Goal: Task Accomplishment & Management: Use online tool/utility

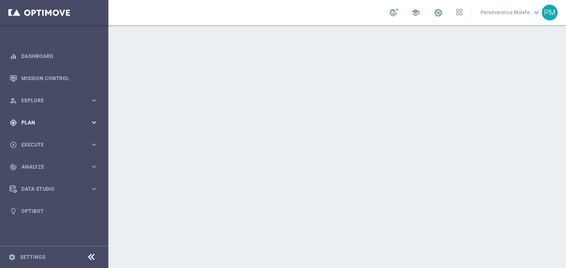
click at [48, 122] on span "Plan" at bounding box center [55, 122] width 69 height 5
click at [47, 170] on accordion "Templates keyboard_arrow_right Optimail Web Push Notifications Webpage Pop-up" at bounding box center [65, 164] width 86 height 13
click at [50, 166] on span "Templates" at bounding box center [52, 164] width 60 height 5
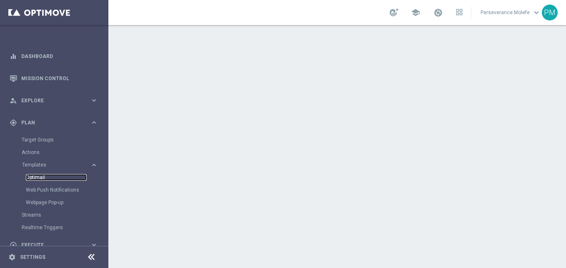
click at [41, 178] on link "Optimail" at bounding box center [56, 177] width 61 height 7
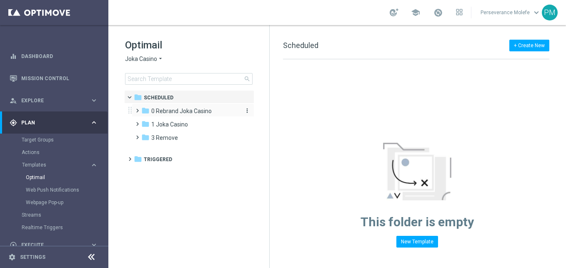
click at [153, 114] on span "0 Rebrand Joka Casino" at bounding box center [181, 111] width 60 height 8
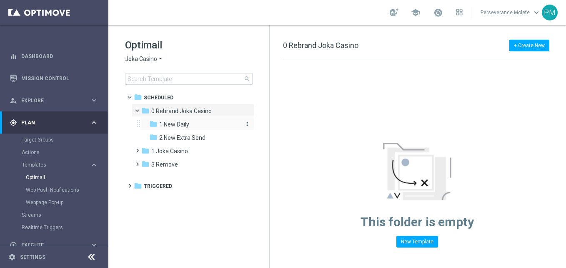
click at [181, 123] on span "1 New Daily" at bounding box center [174, 124] width 30 height 8
click at [157, 110] on span "0 Rebrand Joka Casino" at bounding box center [181, 111] width 60 height 8
click at [178, 135] on span "2 New Extra Send" at bounding box center [182, 138] width 46 height 8
click at [181, 123] on span "1 New Daily" at bounding box center [174, 124] width 30 height 8
click at [153, 60] on span "Joka Casino" at bounding box center [141, 59] width 32 height 8
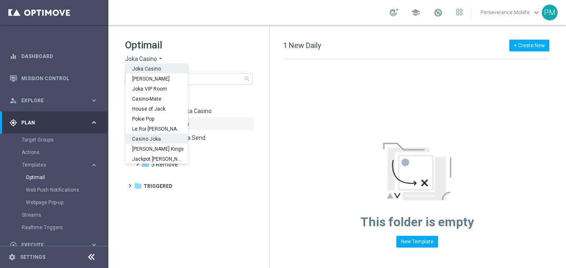
click at [168, 142] on div "Casino Joka" at bounding box center [157, 138] width 63 height 10
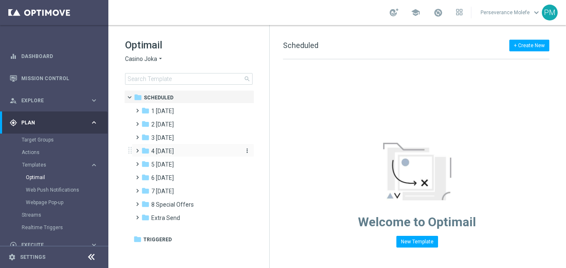
click at [187, 147] on div "folder 4 Friday" at bounding box center [189, 151] width 96 height 10
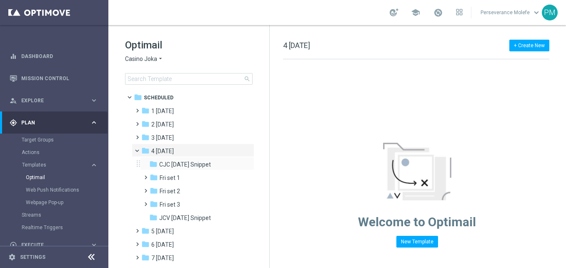
click at [211, 170] on div "folder CJC Friday Snippet more_vert" at bounding box center [197, 163] width 114 height 13
click at [212, 166] on div "folder CJC Friday Snippet" at bounding box center [193, 165] width 89 height 10
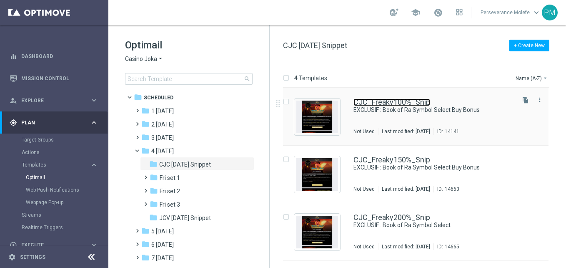
click at [388, 105] on link "CJC_Freaky100%_Snip" at bounding box center [392, 102] width 77 height 8
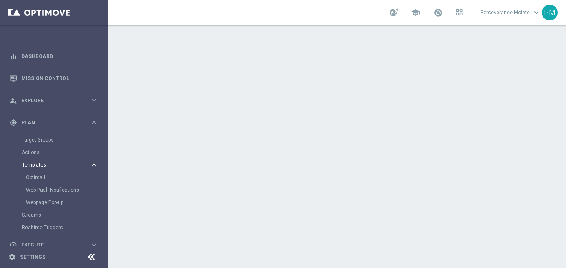
click at [33, 165] on span "Templates" at bounding box center [52, 164] width 60 height 5
click at [34, 171] on div "Optimail" at bounding box center [67, 177] width 82 height 13
click at [36, 176] on link "Optimail" at bounding box center [56, 177] width 61 height 7
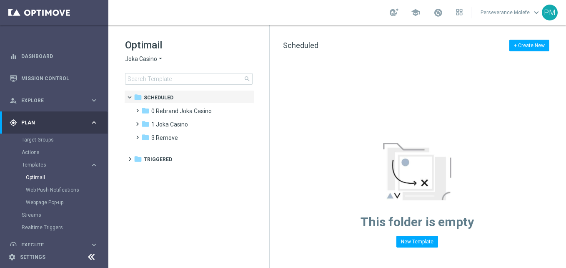
click at [167, 47] on h1 "Optimail" at bounding box center [189, 44] width 128 height 13
click at [152, 65] on div "Optimail Joka Casino arrow_drop_down × Joka Casino search" at bounding box center [197, 61] width 144 height 46
click at [143, 63] on span "Joka Casino" at bounding box center [141, 59] width 32 height 8
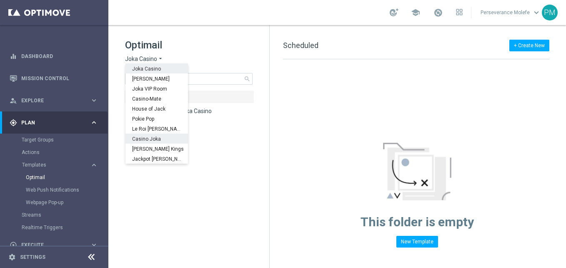
click at [0, 0] on span "Casino Joka" at bounding box center [0, 0] width 0 height 0
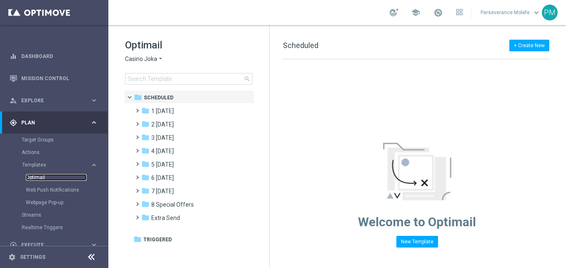
click at [43, 177] on link "Optimail" at bounding box center [56, 177] width 61 height 7
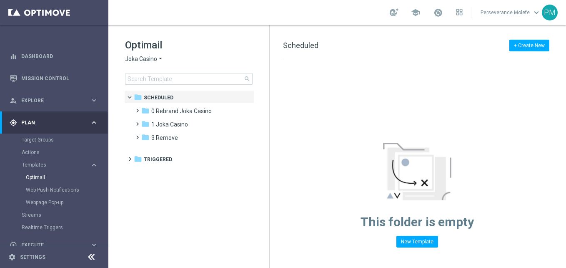
click at [149, 63] on span "Joka Casino" at bounding box center [141, 59] width 32 height 8
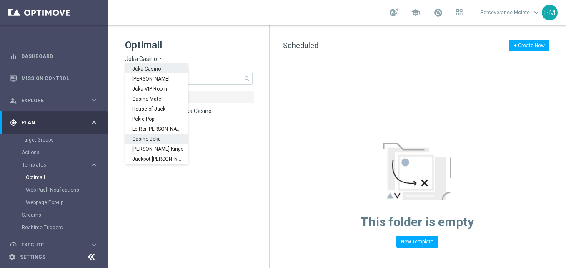
click at [0, 0] on span "Casino Joka" at bounding box center [0, 0] width 0 height 0
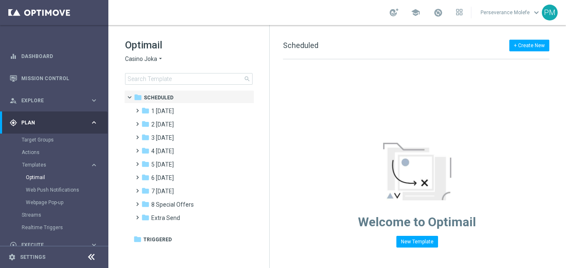
click at [531, 39] on div "+ Create New Scheduled Drag here to set row groups Drag here to set column labe…" at bounding box center [418, 146] width 296 height 243
click at [532, 43] on button "+ Create New" at bounding box center [530, 46] width 40 height 12
click at [515, 63] on span "New Template" at bounding box center [506, 61] width 33 height 6
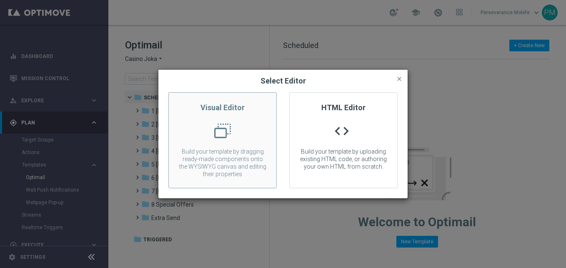
click at [230, 127] on div at bounding box center [223, 134] width 108 height 23
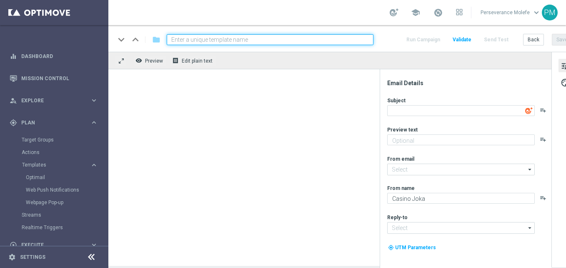
type input "support@news.pop-casinojoka.com"
type input "support@casinojoka.co"
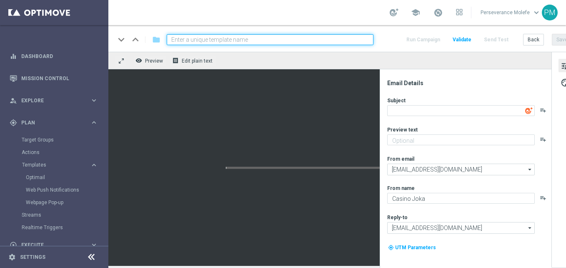
click at [346, 103] on div at bounding box center [329, 167] width 443 height 196
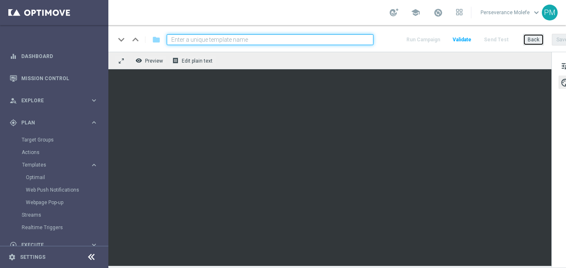
click at [527, 43] on button "Back" at bounding box center [533, 40] width 21 height 12
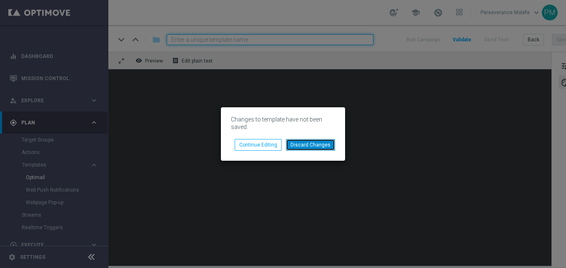
click at [296, 146] on button "Discard Changes" at bounding box center [310, 145] width 49 height 12
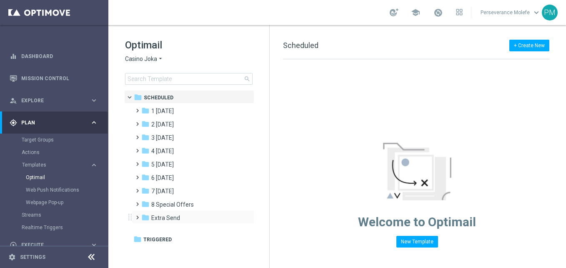
click at [188, 213] on div "folder Extra Send more_vert" at bounding box center [193, 216] width 123 height 13
click at [201, 217] on div "folder Extra Send" at bounding box center [189, 218] width 96 height 10
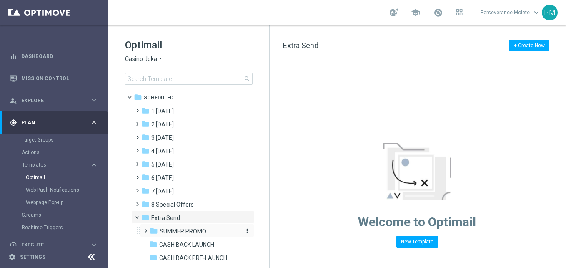
scroll to position [83, 0]
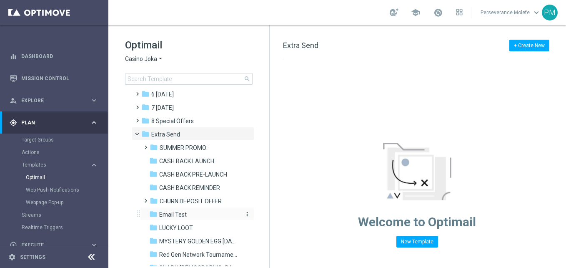
click at [187, 218] on div "folder Email Test" at bounding box center [193, 215] width 89 height 10
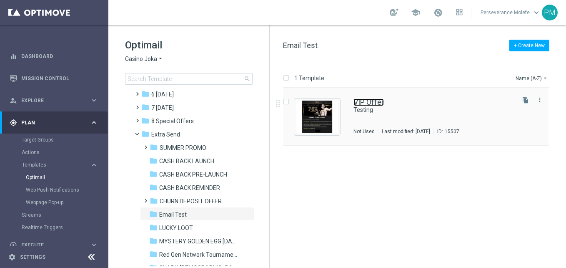
click at [369, 103] on link "VIP Offer" at bounding box center [369, 102] width 30 height 8
